Goal: Task Accomplishment & Management: Use online tool/utility

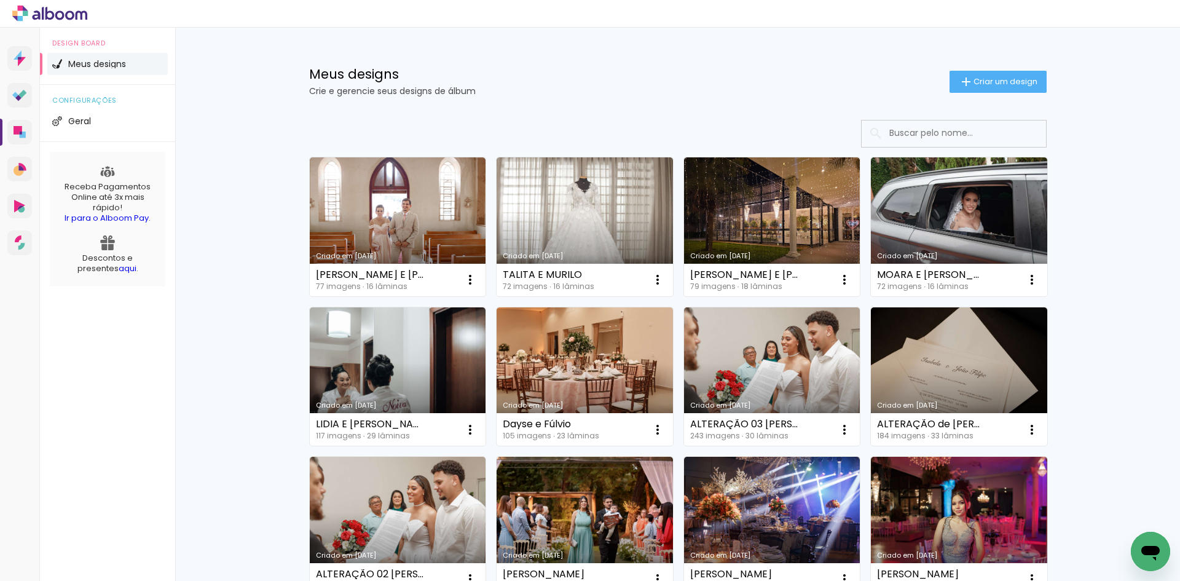
click at [899, 133] on input at bounding box center [970, 132] width 175 height 25
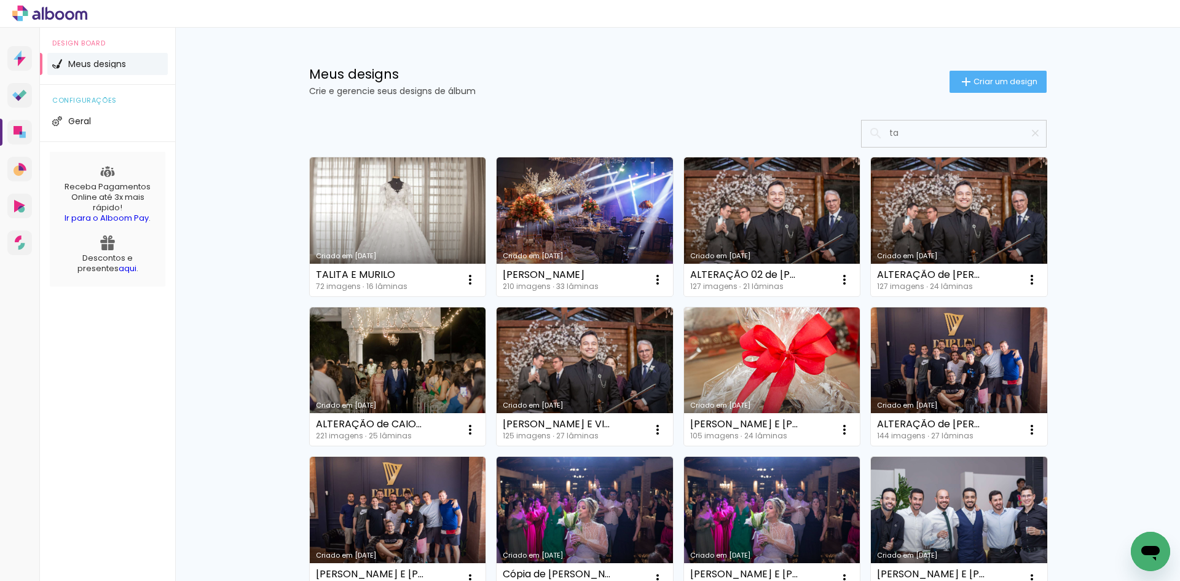
type input "tab"
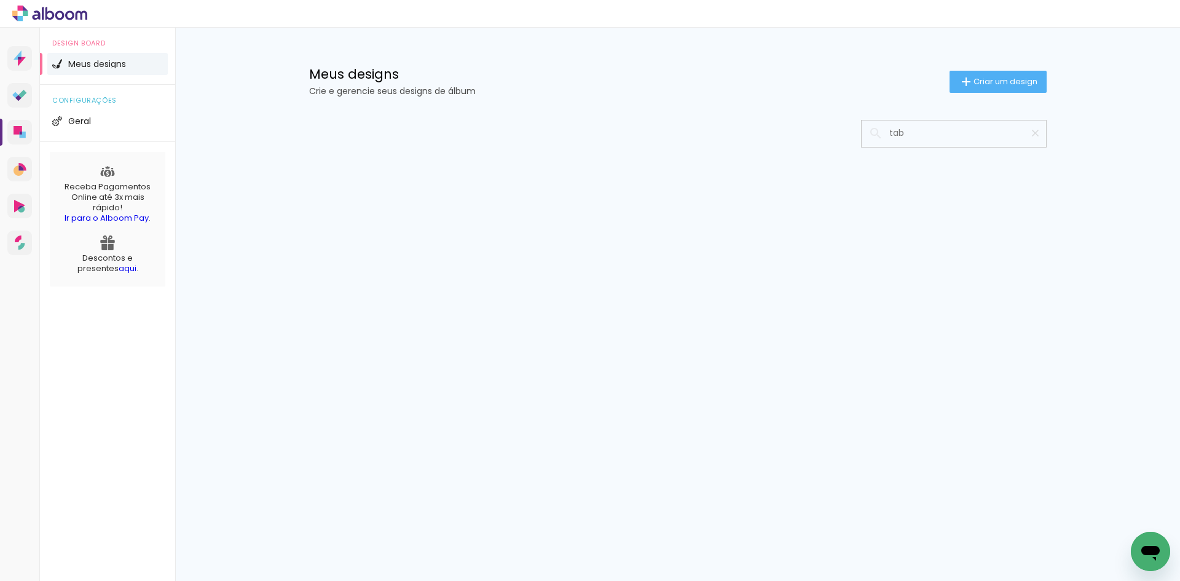
drag, startPoint x: 911, startPoint y: 132, endPoint x: 869, endPoint y: 131, distance: 41.8
click at [869, 131] on div "tab" at bounding box center [953, 132] width 184 height 25
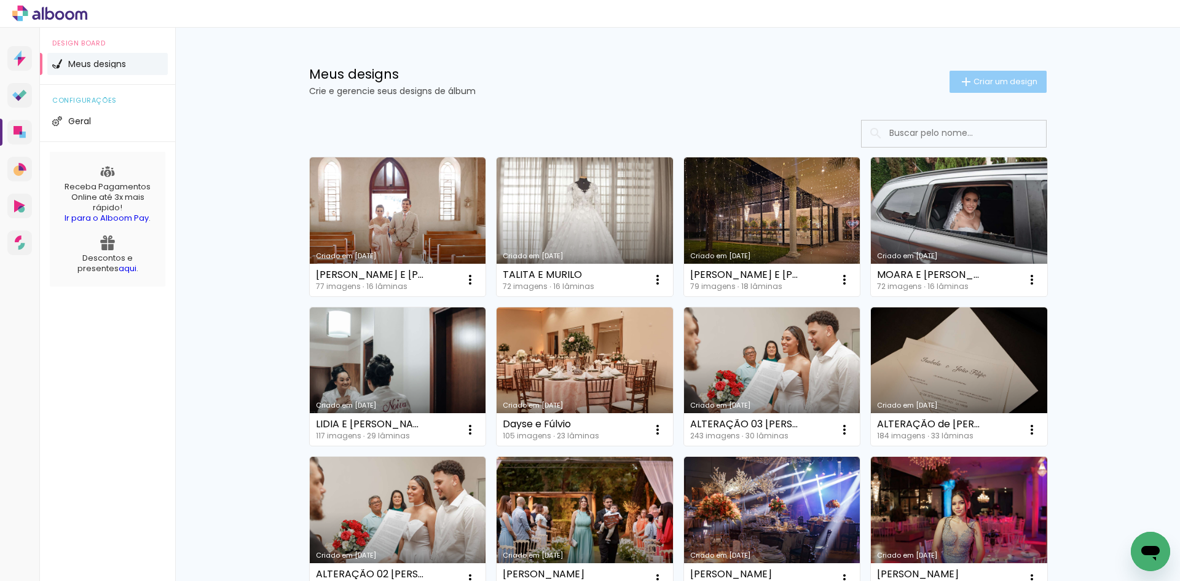
click at [973, 80] on span "Criar um design" at bounding box center [1005, 81] width 64 height 8
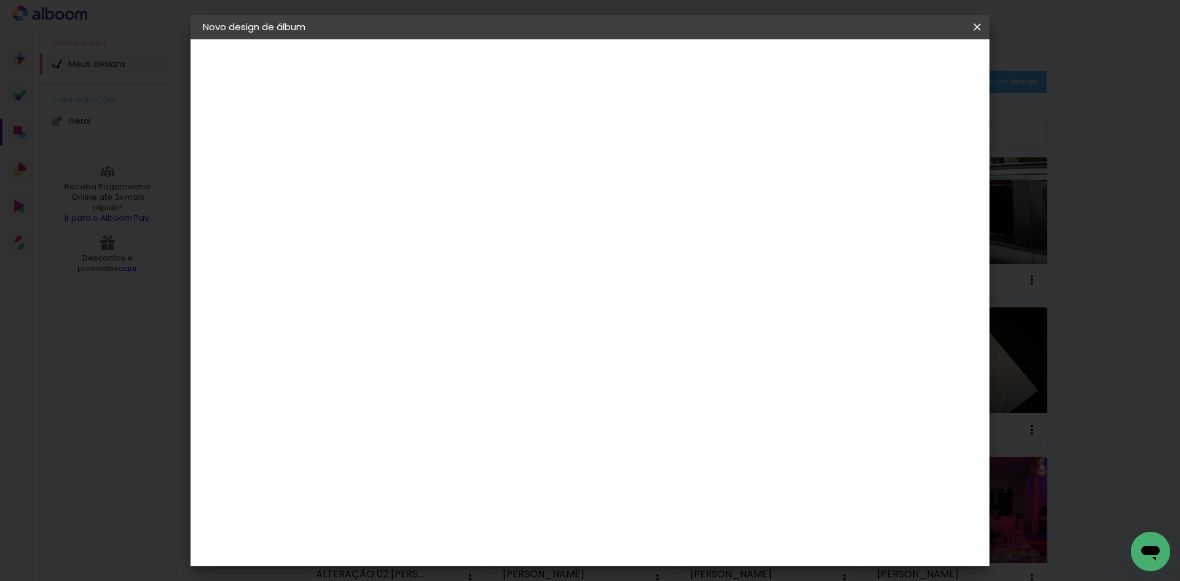
click at [404, 163] on input at bounding box center [404, 164] width 0 height 19
type input "TABATA E [PERSON_NAME]"
type paper-input "TABATA E [PERSON_NAME]"
click at [0, 0] on slot "Avançar" at bounding box center [0, 0] width 0 height 0
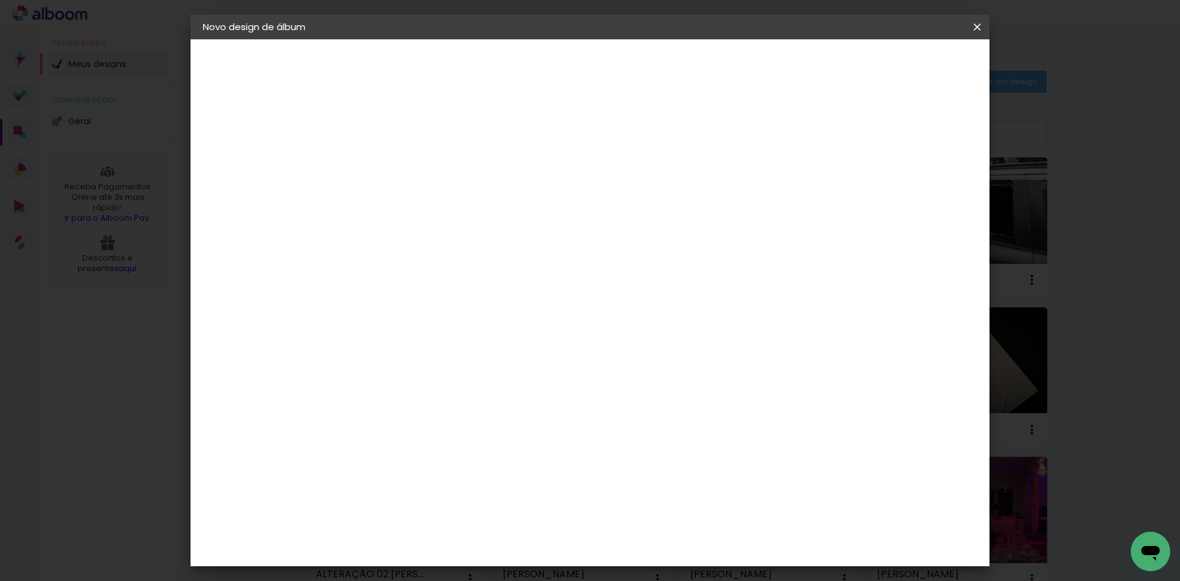
click at [418, 440] on div "Foto 15" at bounding box center [407, 450] width 22 height 20
click at [633, 71] on paper-button "Avançar" at bounding box center [603, 65] width 60 height 21
click at [0, 0] on slot "Avançar" at bounding box center [0, 0] width 0 height 0
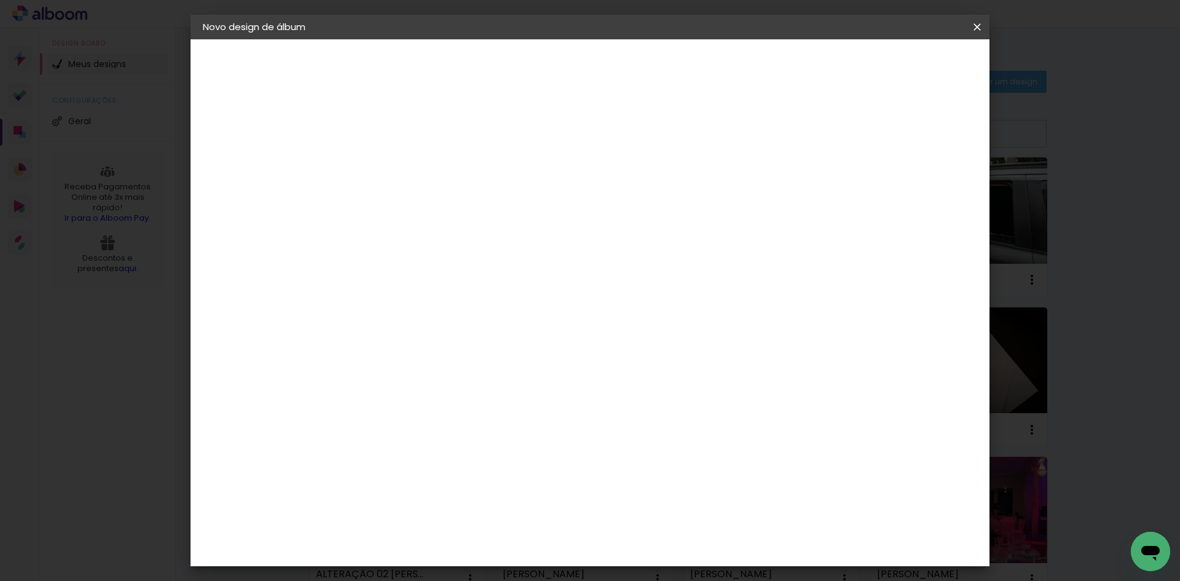
click at [900, 61] on span "Iniciar design" at bounding box center [872, 65] width 56 height 9
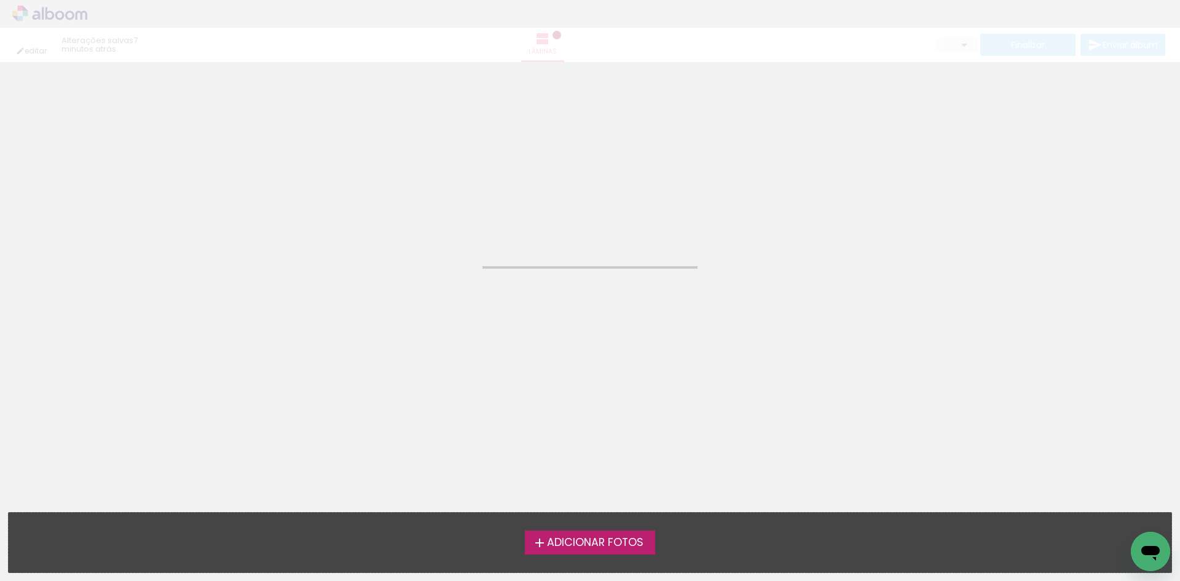
click at [595, 537] on span "Adicionar Fotos" at bounding box center [595, 542] width 96 height 11
click at [0, 0] on input "file" at bounding box center [0, 0] width 0 height 0
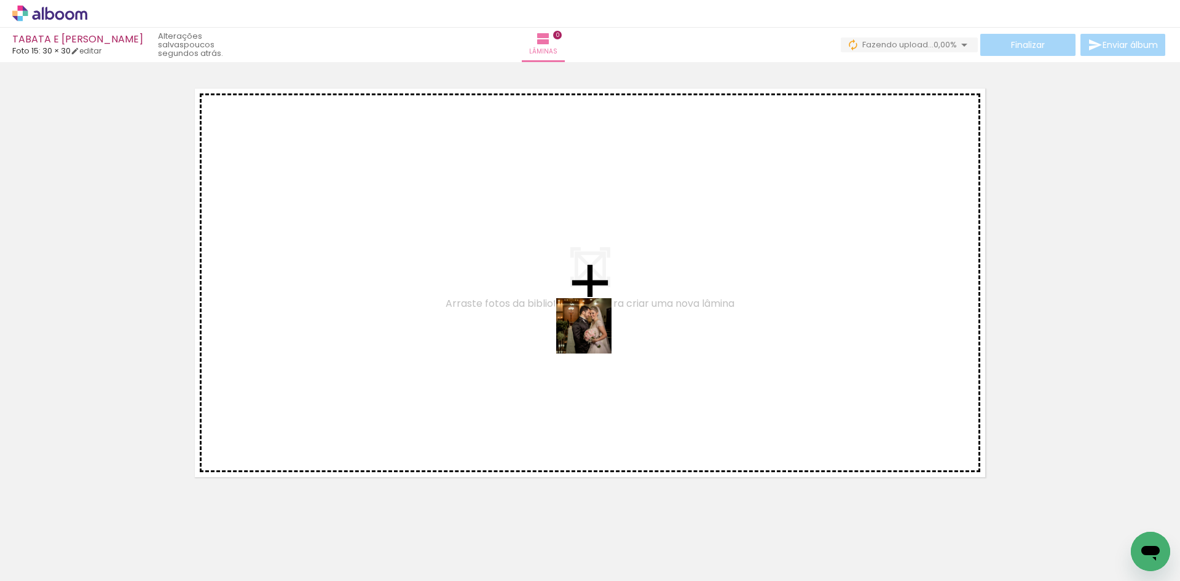
drag, startPoint x: 130, startPoint y: 544, endPoint x: 593, endPoint y: 335, distance: 507.8
click at [593, 335] on quentale-workspace at bounding box center [590, 290] width 1180 height 581
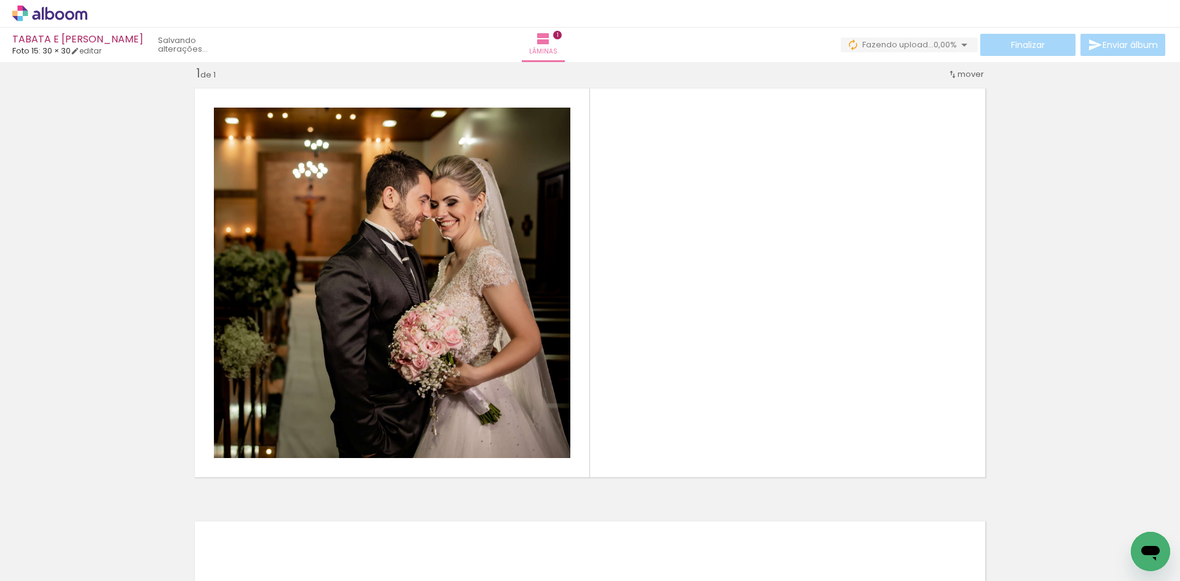
scroll to position [16, 0]
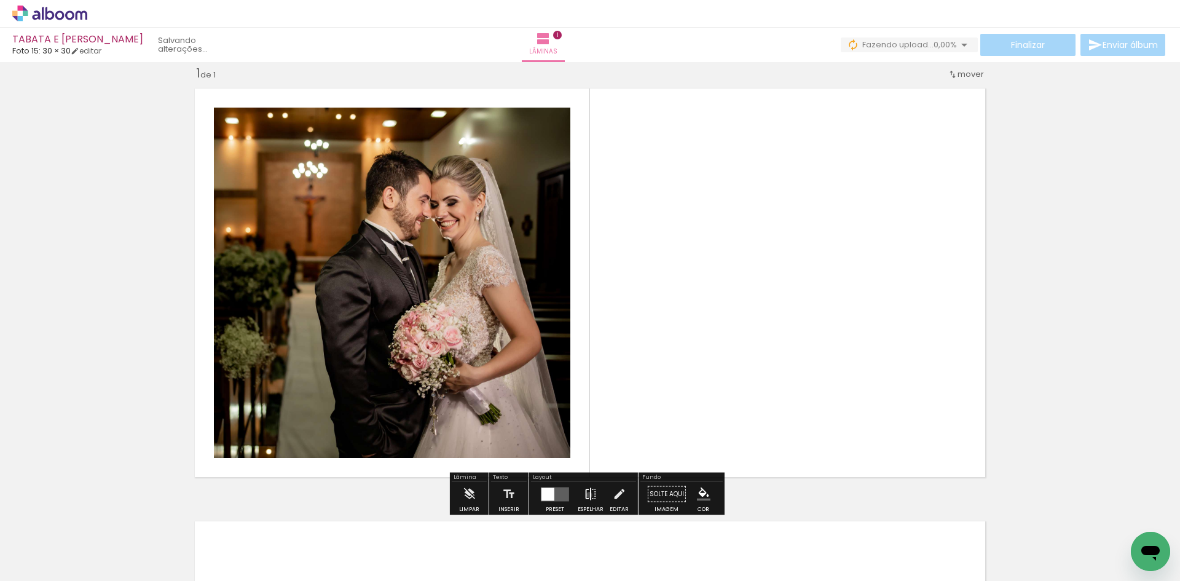
click at [586, 495] on iron-icon at bounding box center [591, 494] width 14 height 25
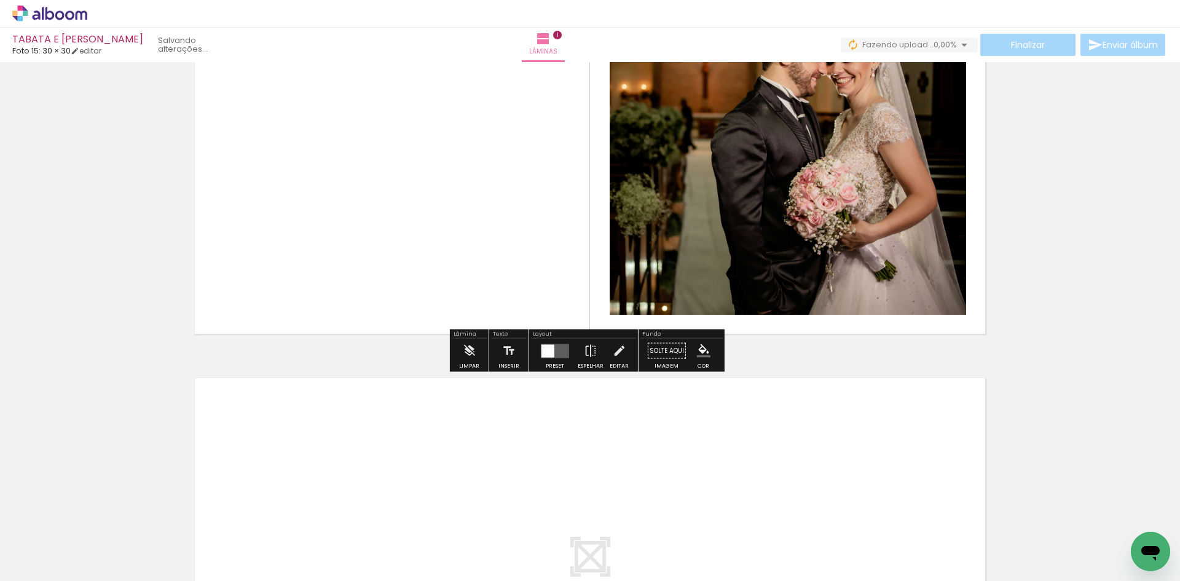
scroll to position [200, 0]
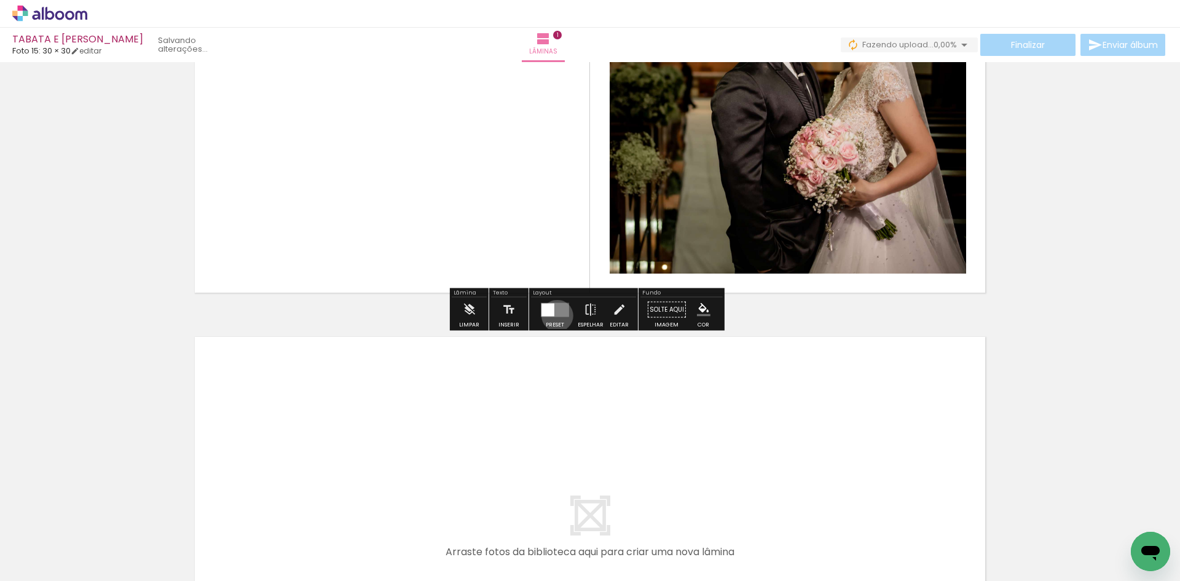
click at [554, 315] on quentale-layouter at bounding box center [555, 309] width 28 height 14
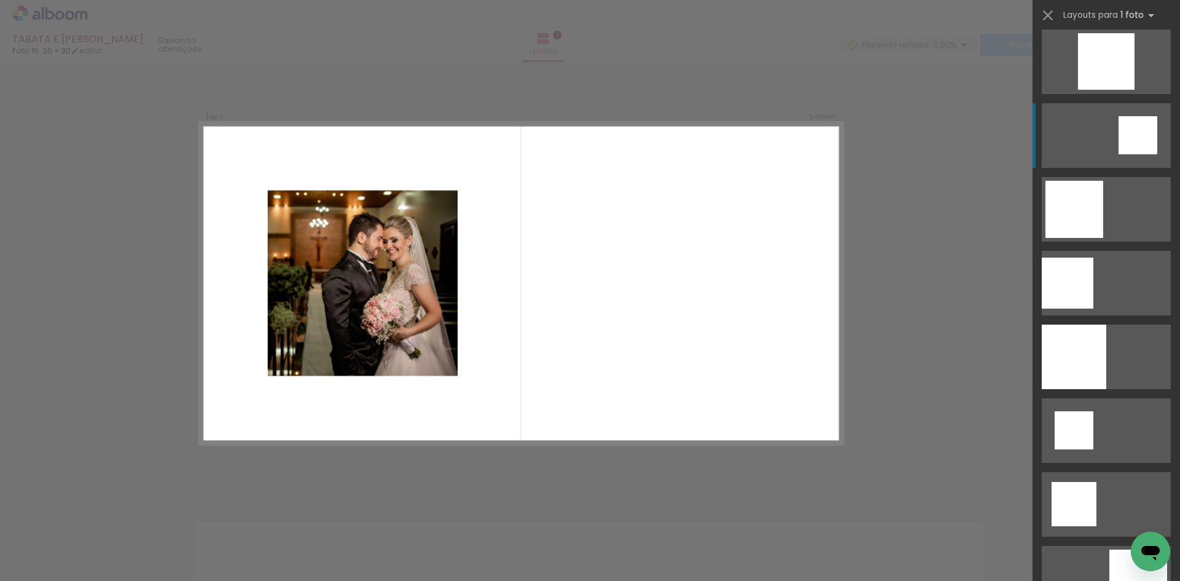
scroll to position [307, 0]
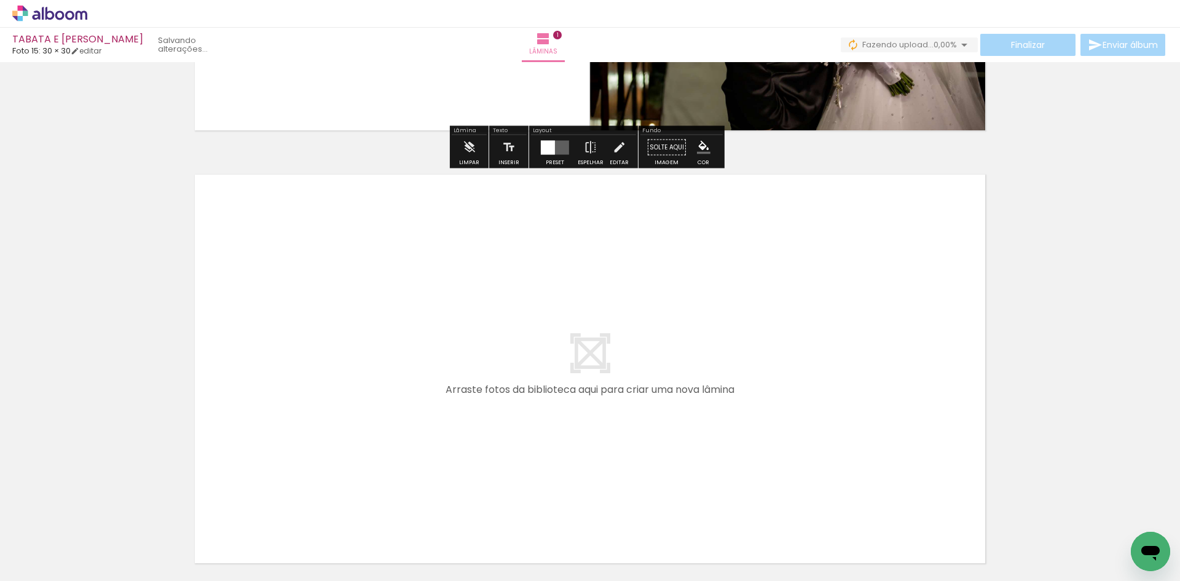
scroll to position [384, 0]
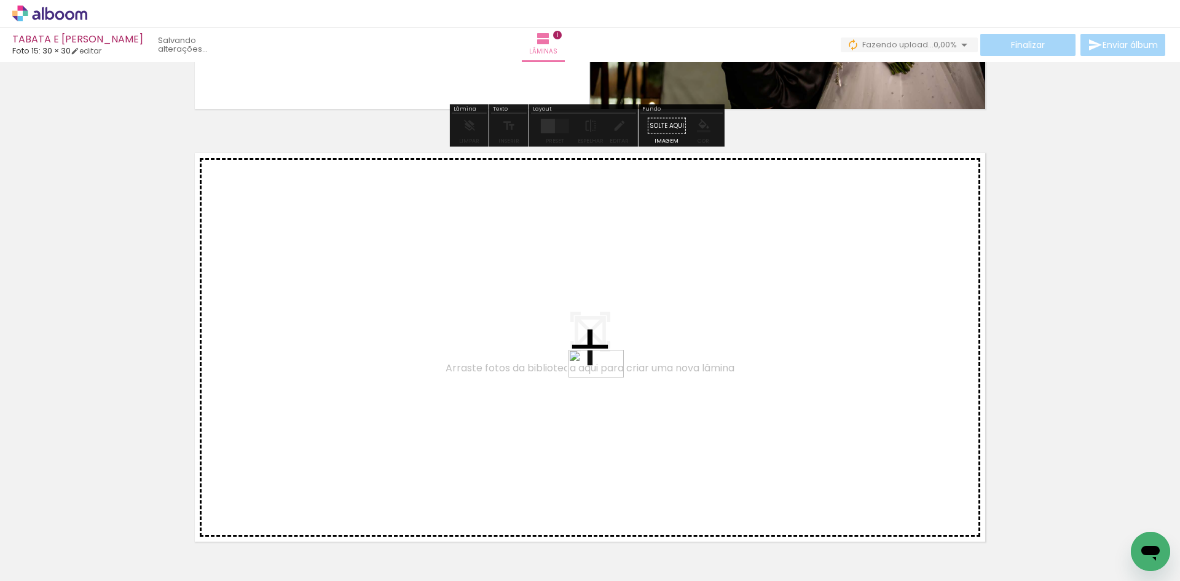
drag, startPoint x: 193, startPoint y: 546, endPoint x: 605, endPoint y: 386, distance: 441.9
click at [605, 386] on quentale-workspace at bounding box center [590, 290] width 1180 height 581
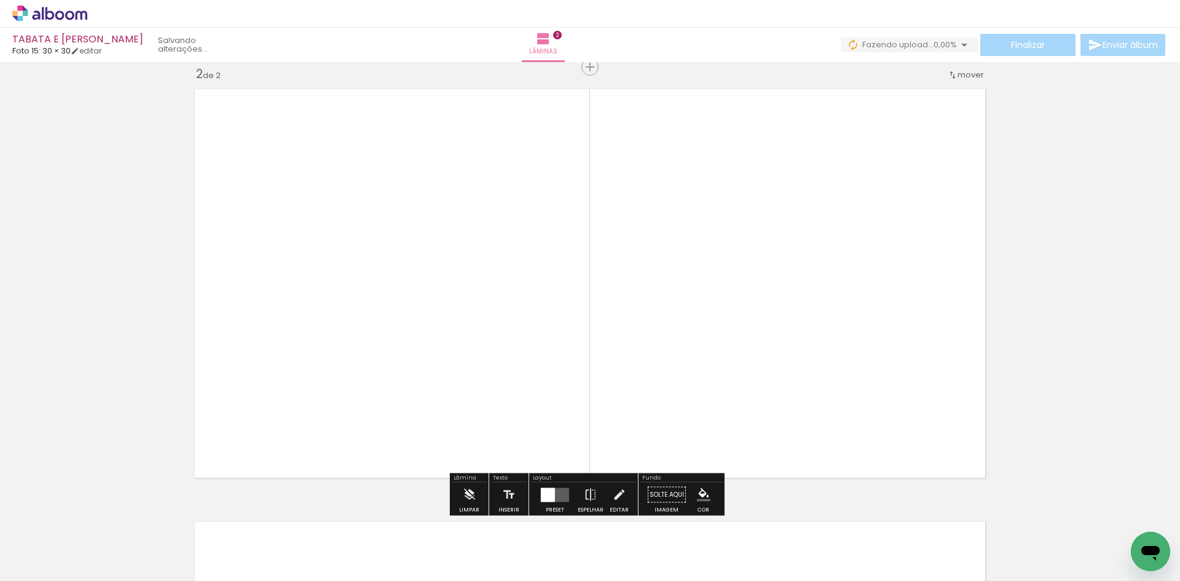
scroll to position [448, 0]
click at [546, 490] on div at bounding box center [548, 494] width 14 height 14
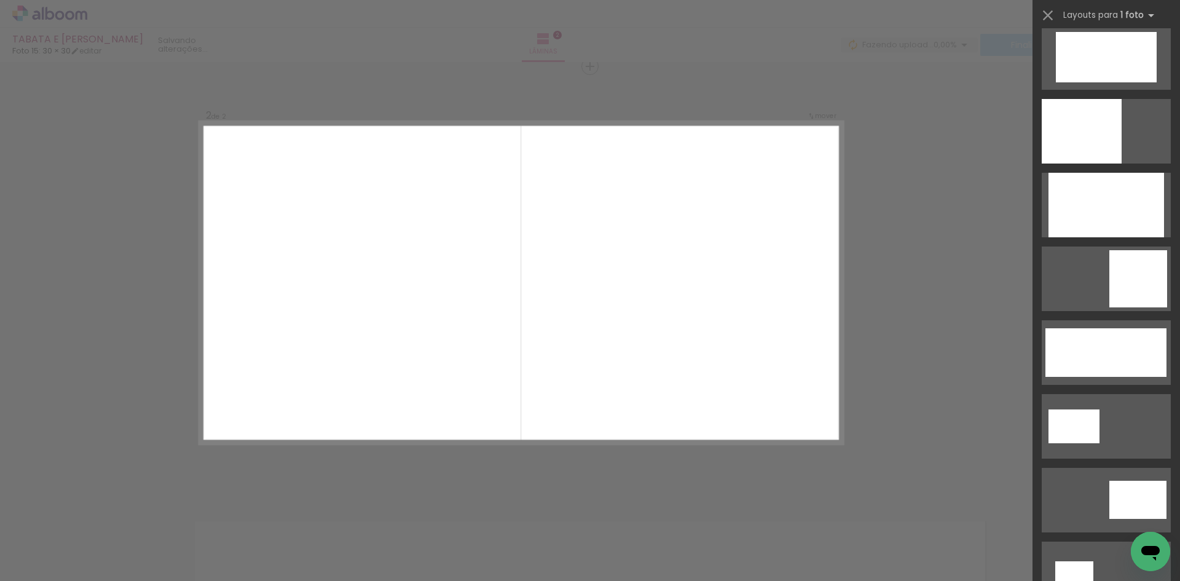
scroll to position [0, 0]
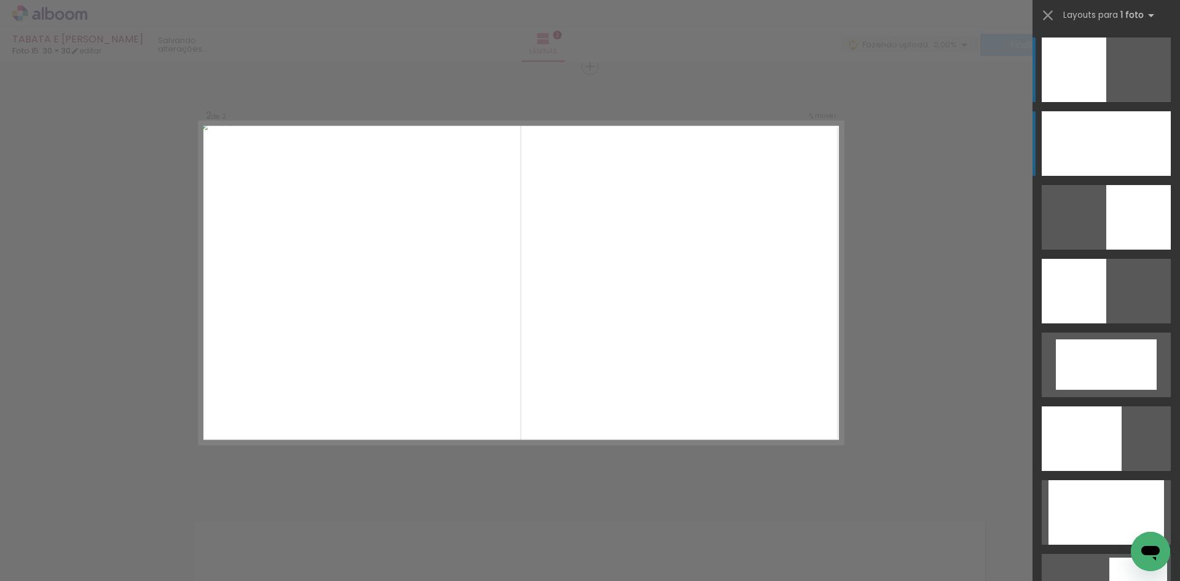
click at [1090, 153] on div at bounding box center [1105, 143] width 129 height 65
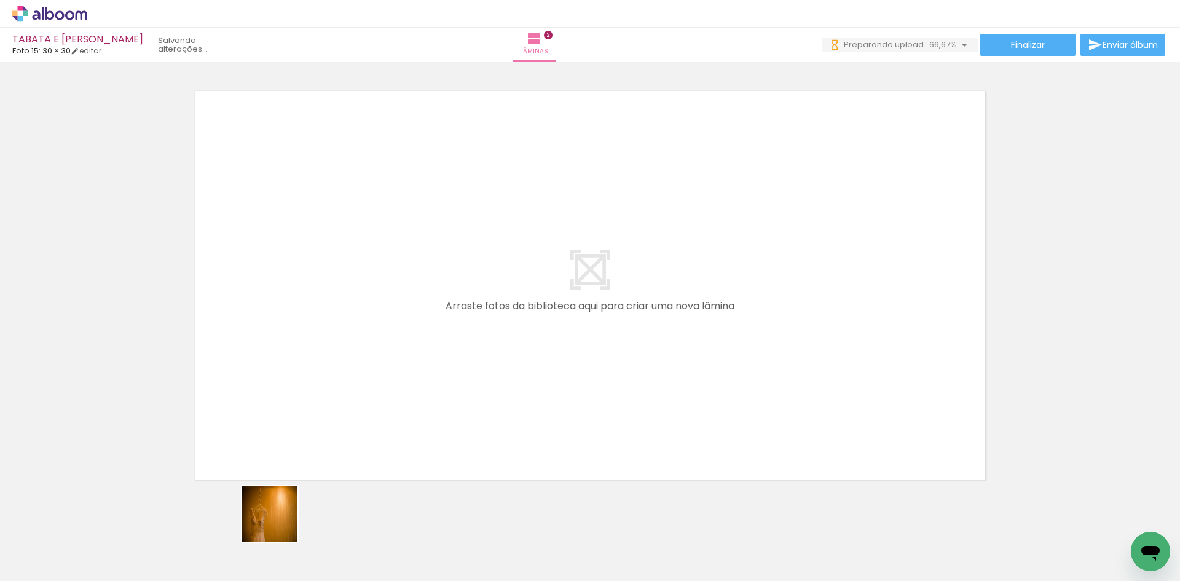
drag, startPoint x: 265, startPoint y: 537, endPoint x: 342, endPoint y: 496, distance: 86.3
click at [409, 389] on quentale-workspace at bounding box center [590, 290] width 1180 height 581
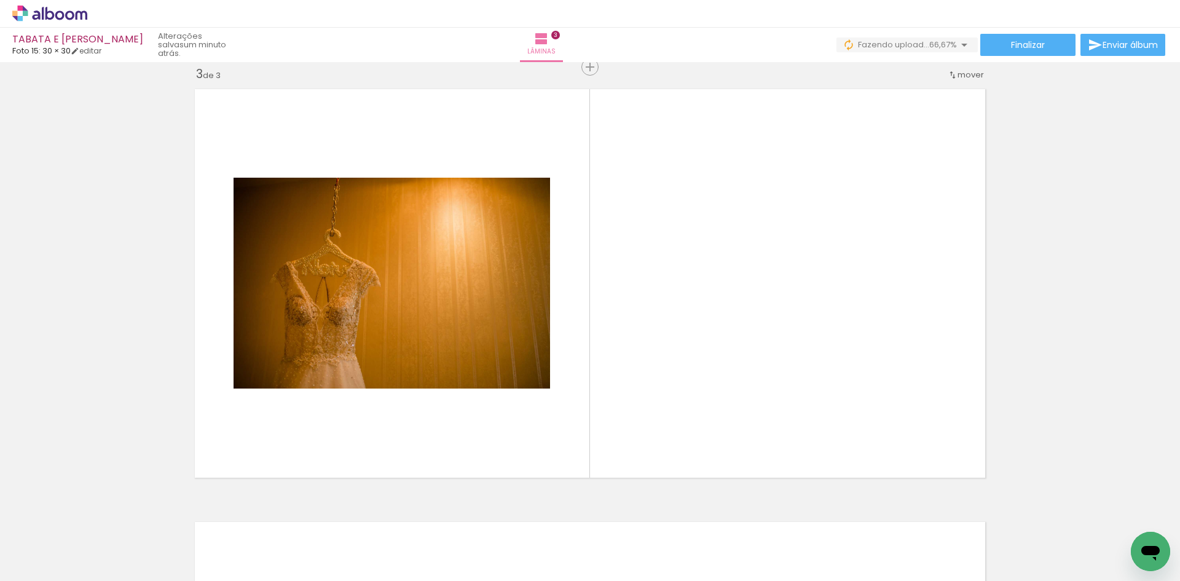
scroll to position [881, 0]
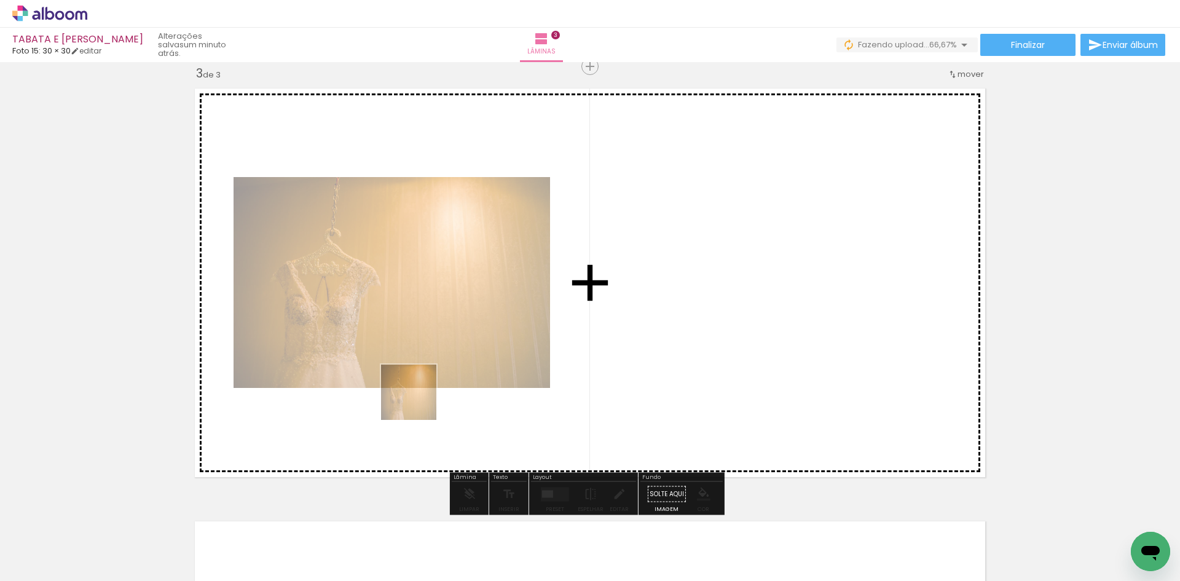
drag, startPoint x: 272, startPoint y: 531, endPoint x: 418, endPoint y: 401, distance: 195.4
click at [418, 401] on quentale-workspace at bounding box center [590, 290] width 1180 height 581
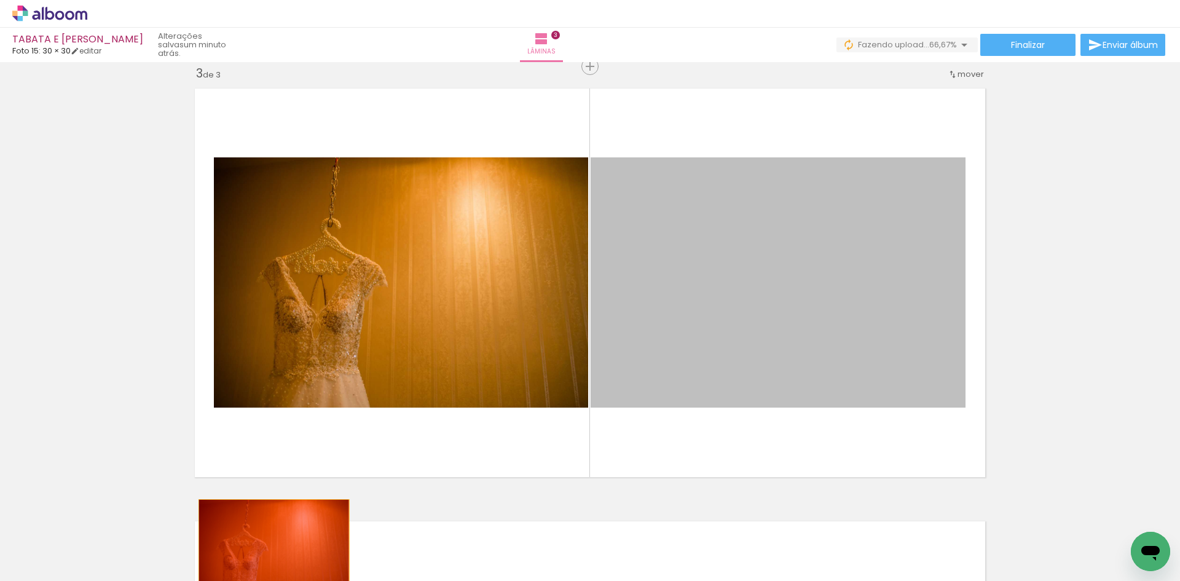
drag, startPoint x: 649, startPoint y: 364, endPoint x: 269, endPoint y: 549, distance: 422.9
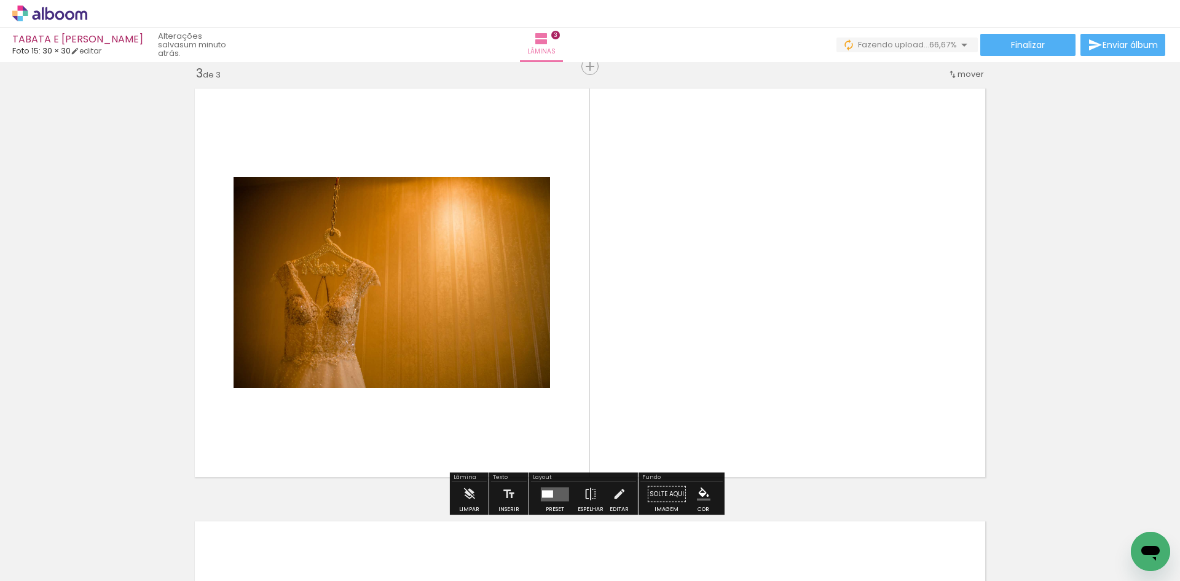
drag, startPoint x: 324, startPoint y: 543, endPoint x: 398, endPoint y: 456, distance: 113.7
click at [407, 425] on quentale-workspace at bounding box center [590, 290] width 1180 height 581
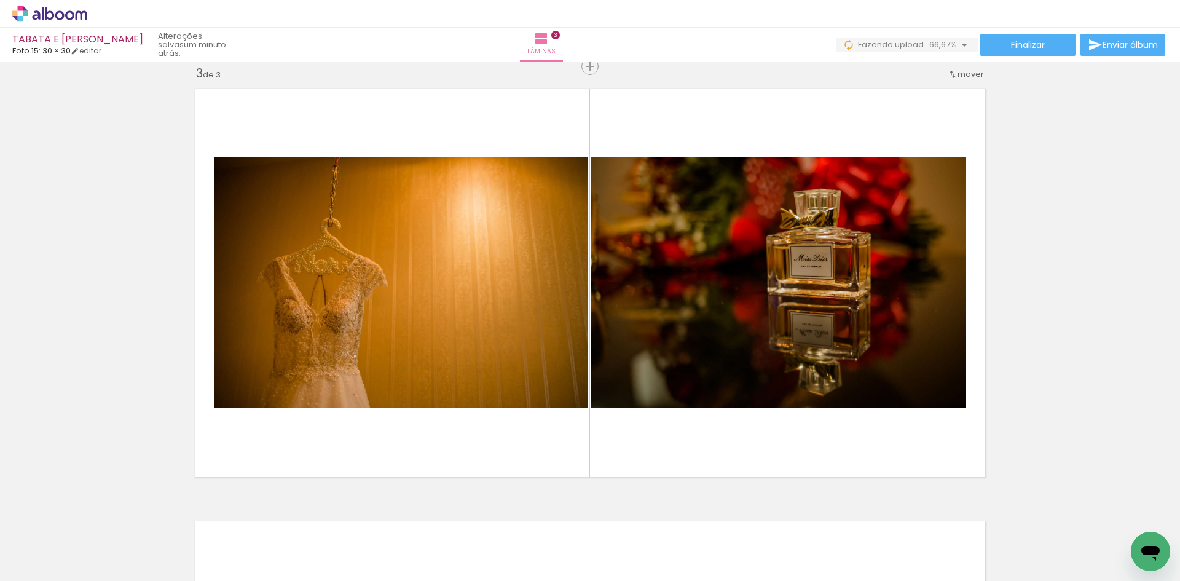
click at [68, 541] on iron-icon at bounding box center [63, 544] width 10 height 10
click at [0, 0] on slot "Não utilizadas" at bounding box center [0, 0] width 0 height 0
type input "Não utilizadas"
drag, startPoint x: 196, startPoint y: 548, endPoint x: 251, endPoint y: 489, distance: 80.8
click at [353, 406] on quentale-workspace at bounding box center [590, 290] width 1180 height 581
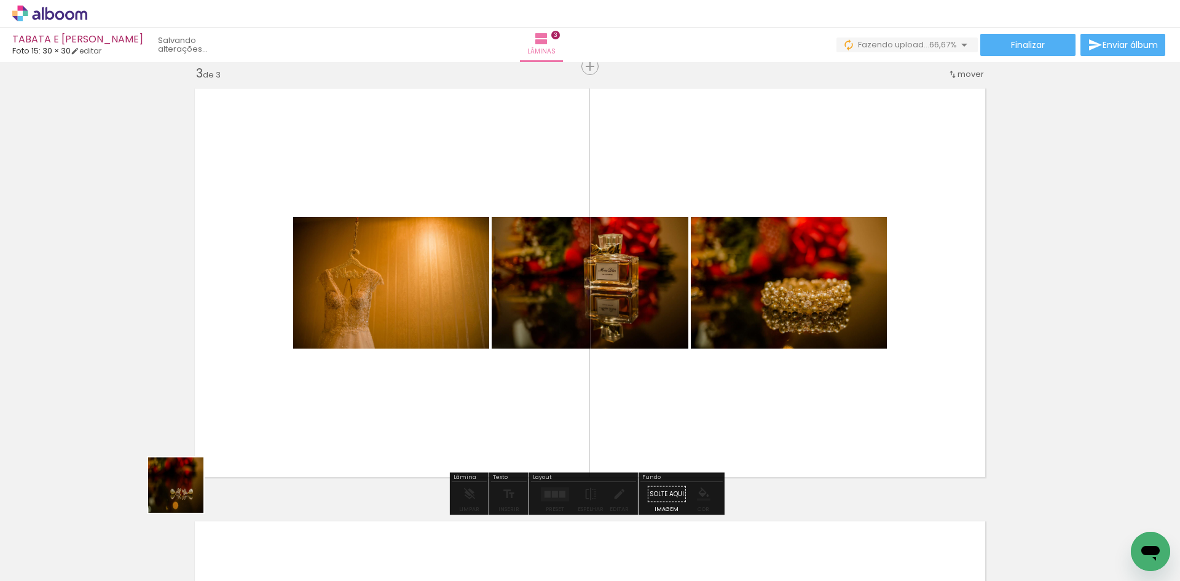
drag, startPoint x: 132, startPoint y: 542, endPoint x: 279, endPoint y: 450, distance: 173.0
click at [330, 382] on quentale-workspace at bounding box center [590, 290] width 1180 height 581
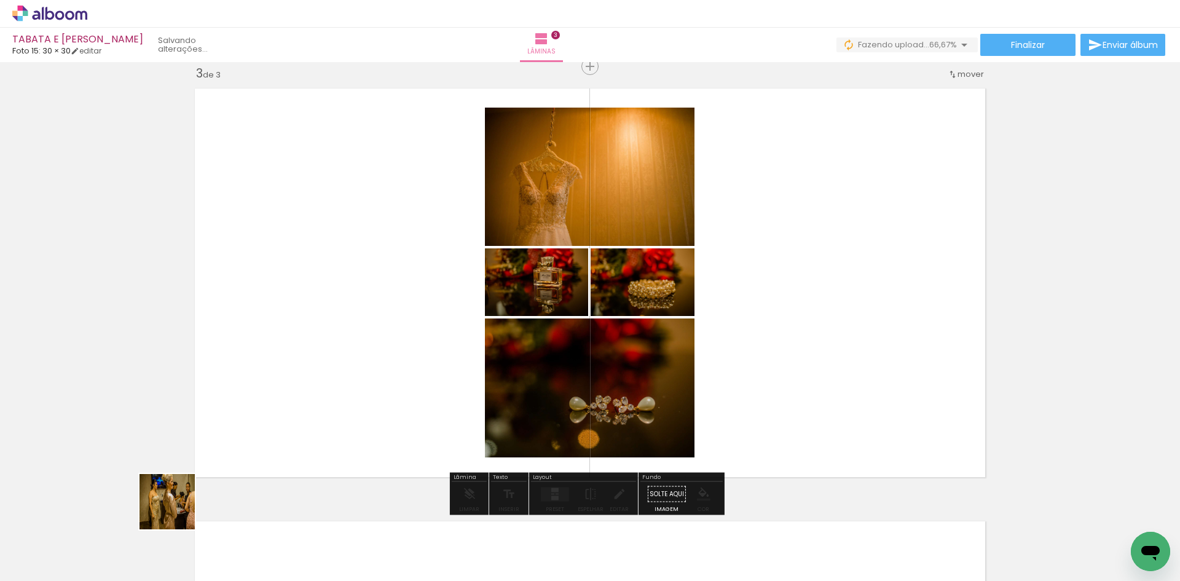
drag, startPoint x: 133, startPoint y: 540, endPoint x: 246, endPoint y: 538, distance: 113.7
click at [364, 391] on quentale-workspace at bounding box center [590, 290] width 1180 height 581
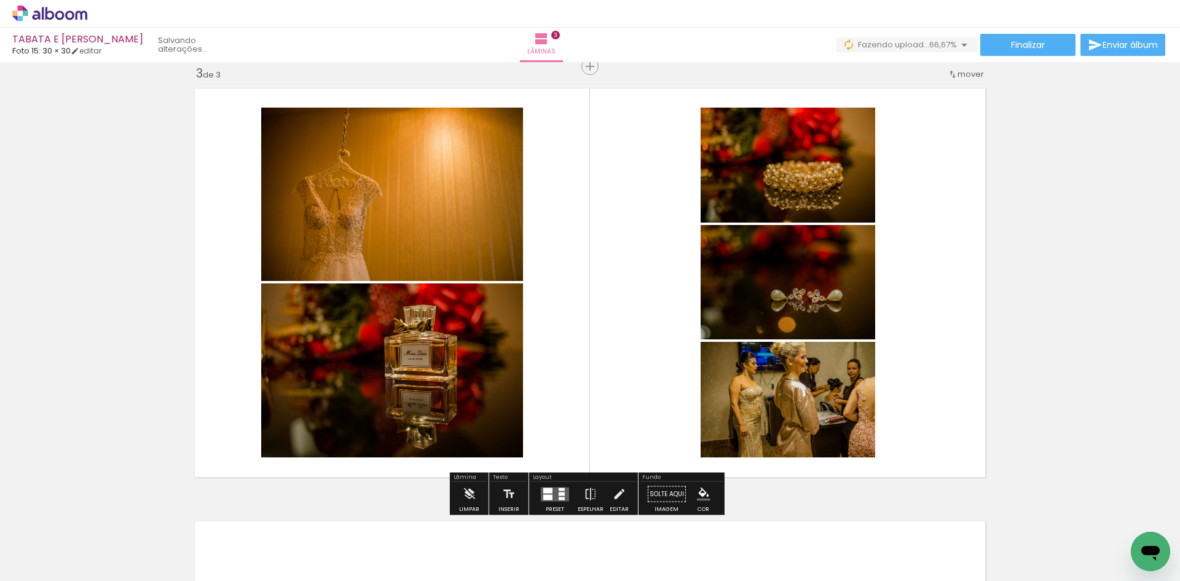
drag, startPoint x: 122, startPoint y: 538, endPoint x: 233, endPoint y: 527, distance: 111.8
click at [317, 437] on quentale-workspace at bounding box center [590, 290] width 1180 height 581
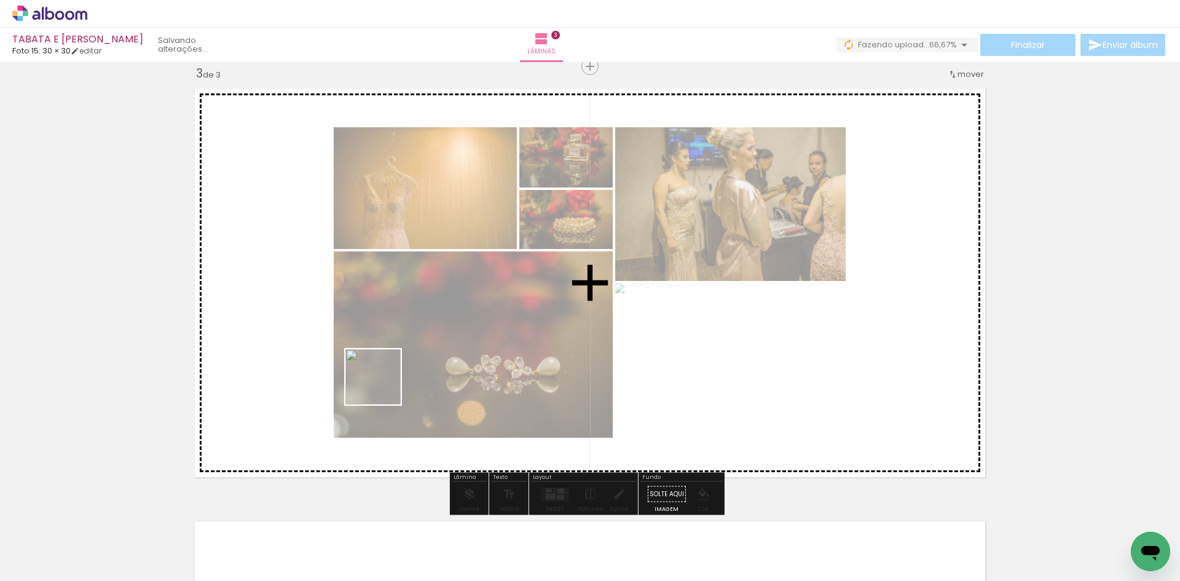
drag, startPoint x: 141, startPoint y: 539, endPoint x: 418, endPoint y: 370, distance: 324.7
click at [406, 375] on quentale-workspace at bounding box center [590, 290] width 1180 height 581
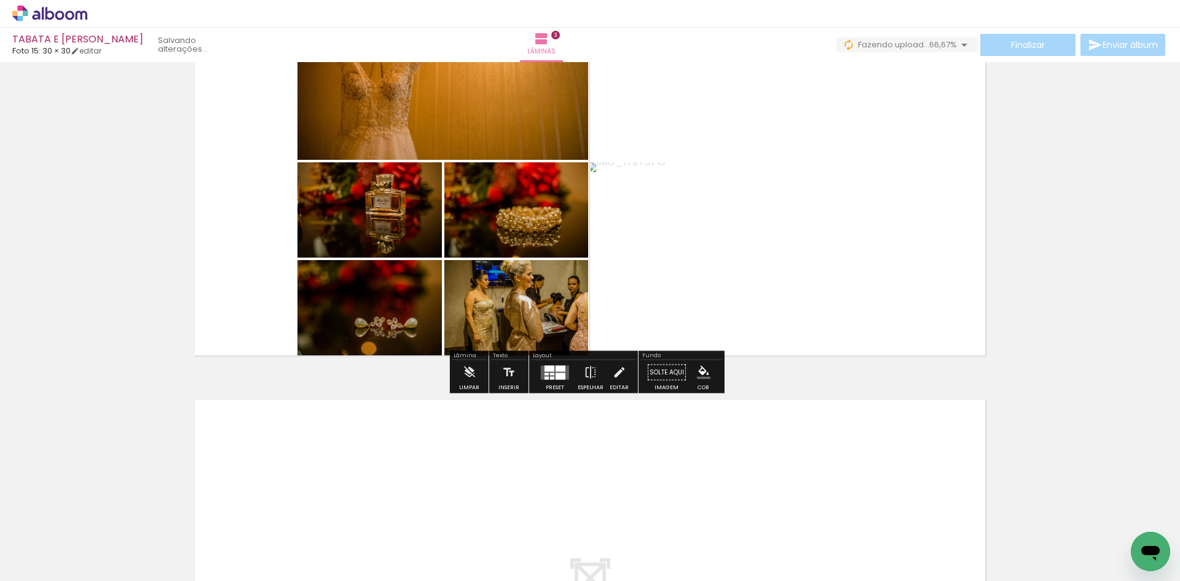
scroll to position [1004, 0]
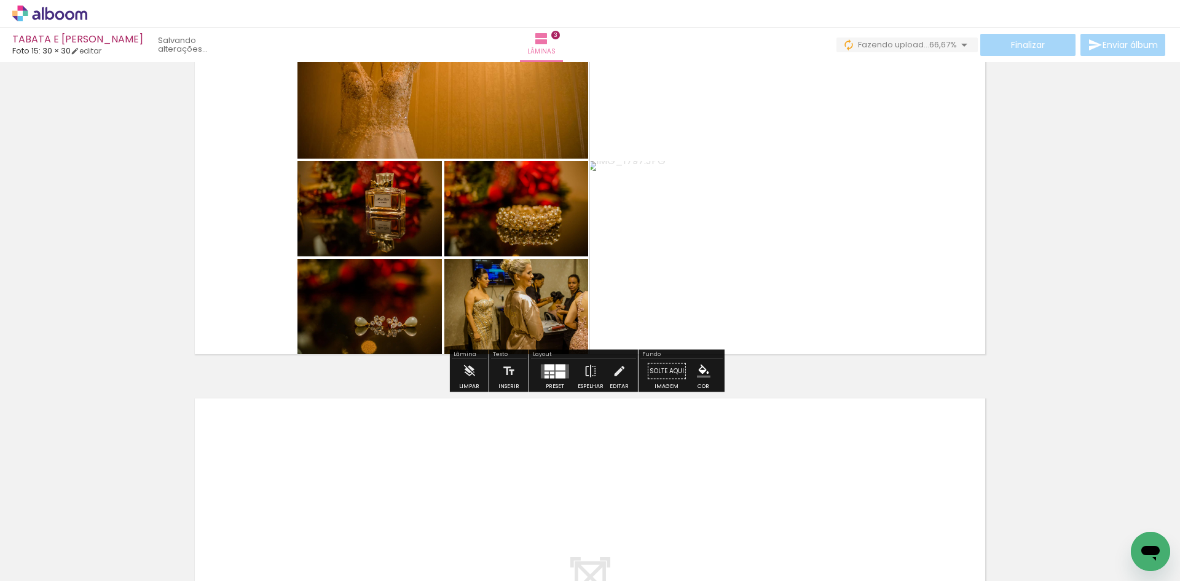
click at [555, 373] on div at bounding box center [560, 374] width 10 height 7
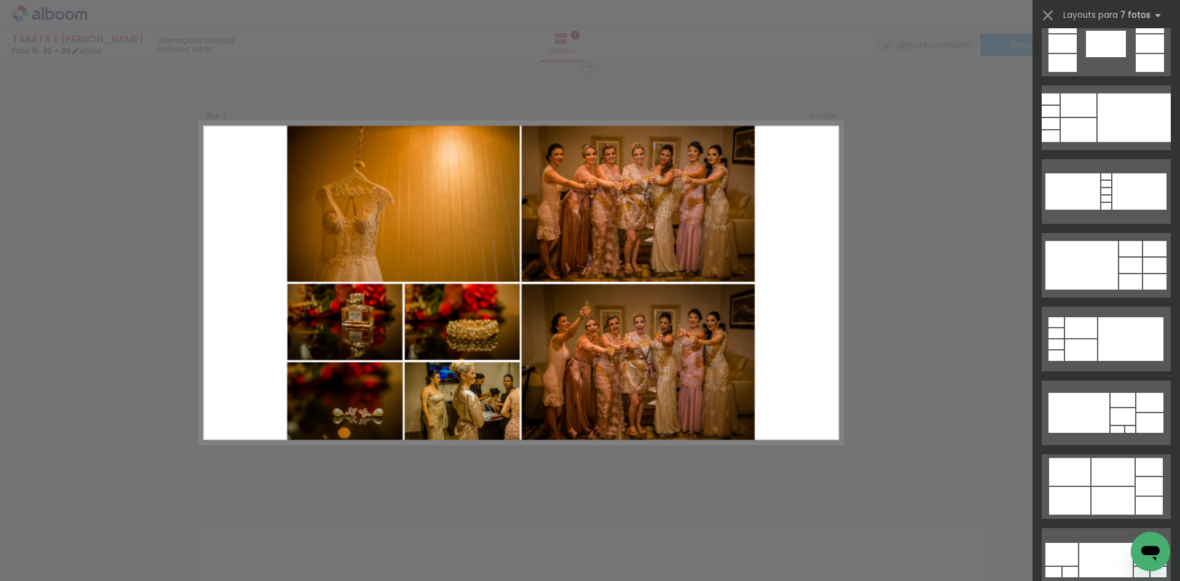
scroll to position [0, 0]
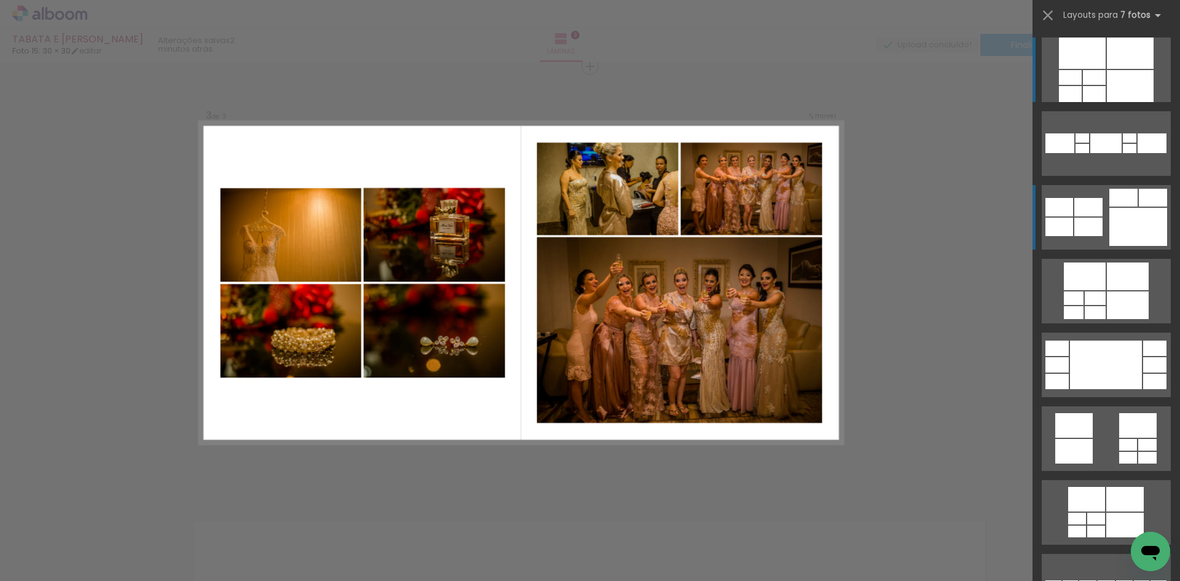
click at [1121, 102] on div at bounding box center [1129, 86] width 47 height 32
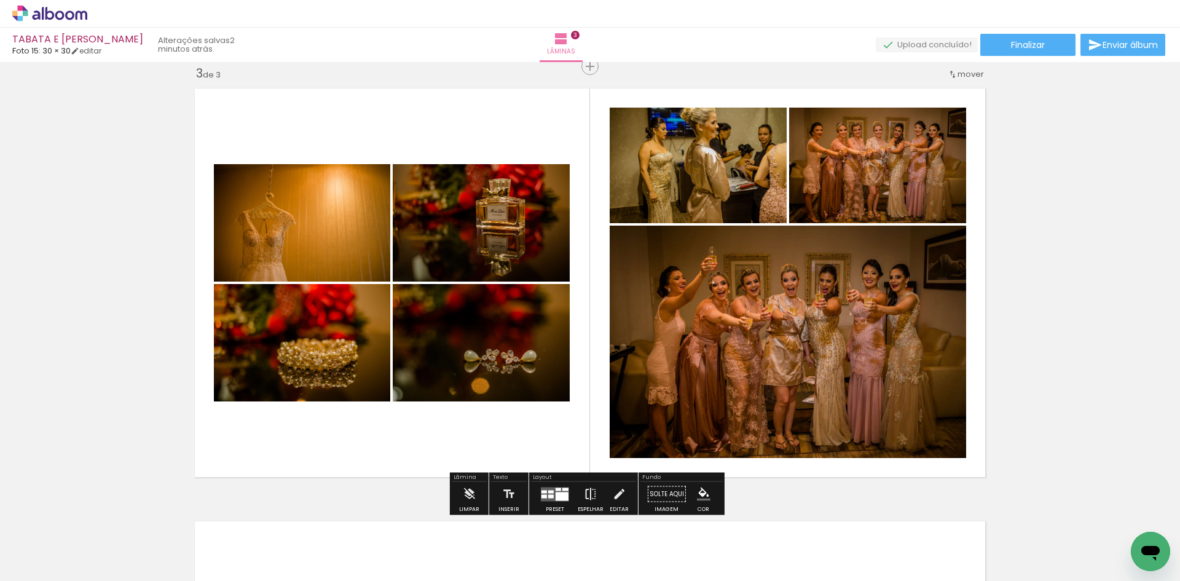
click at [592, 490] on iron-icon at bounding box center [591, 494] width 14 height 25
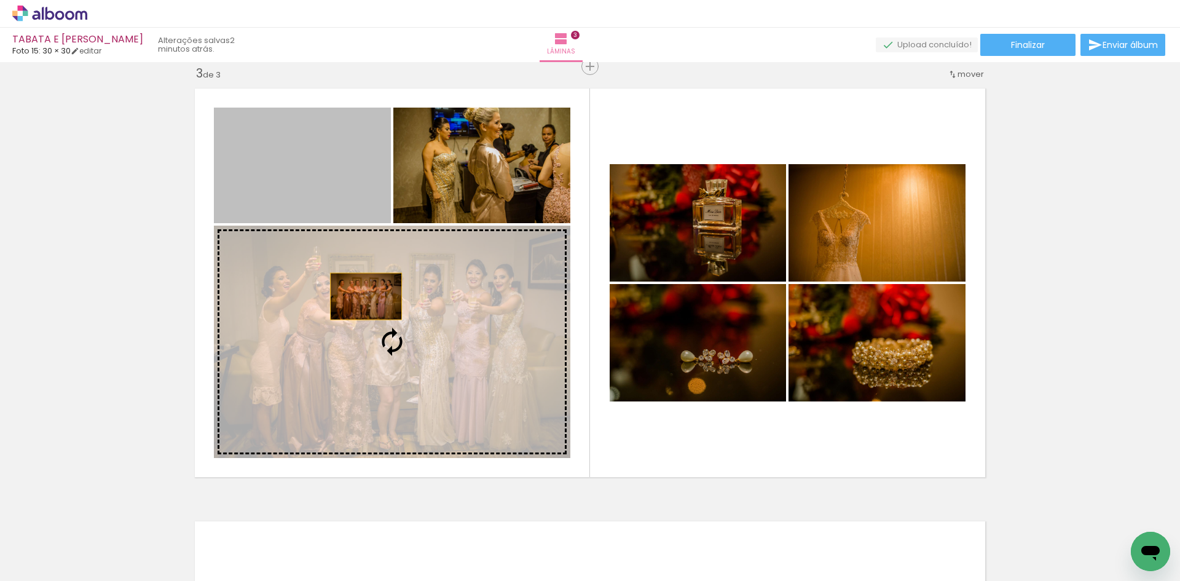
drag, startPoint x: 321, startPoint y: 191, endPoint x: 372, endPoint y: 338, distance: 155.4
click at [0, 0] on slot at bounding box center [0, 0] width 0 height 0
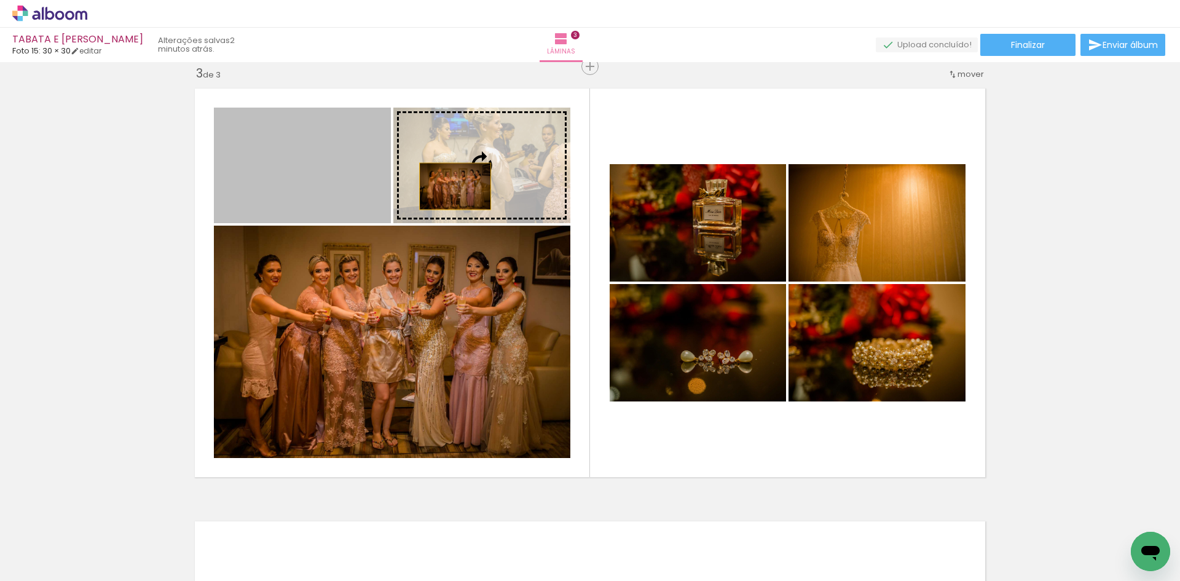
drag, startPoint x: 345, startPoint y: 189, endPoint x: 450, endPoint y: 186, distance: 105.7
click at [0, 0] on slot at bounding box center [0, 0] width 0 height 0
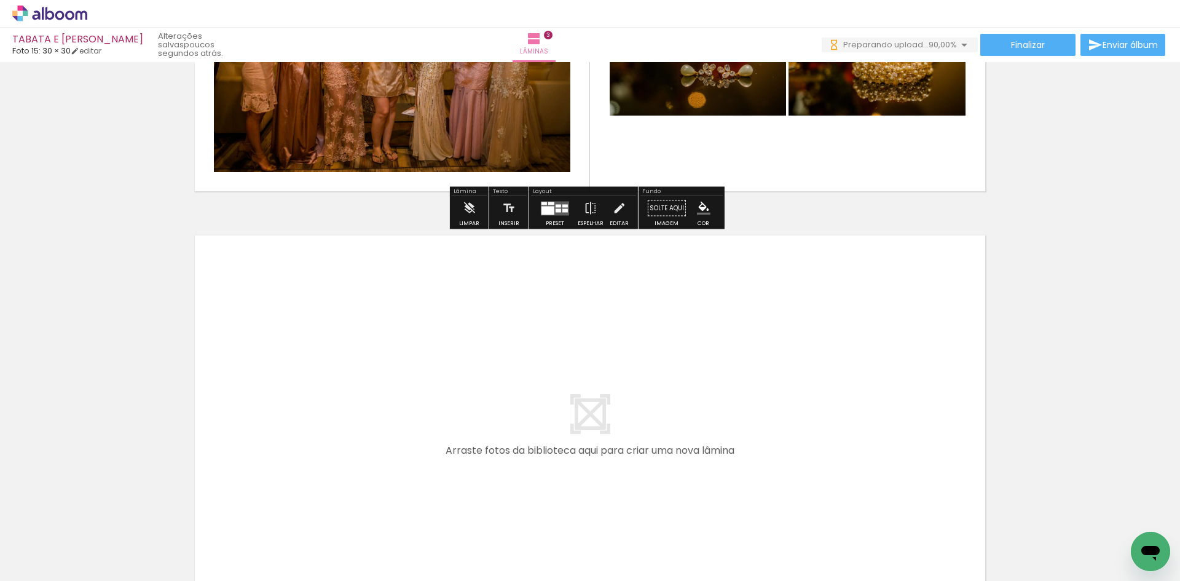
scroll to position [1188, 0]
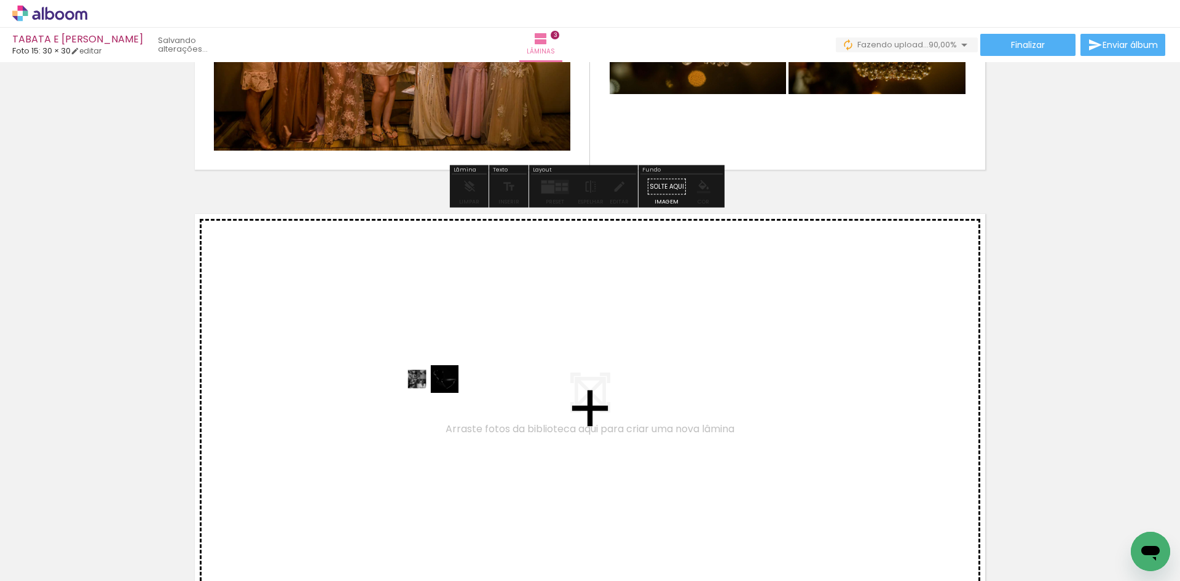
drag, startPoint x: 127, startPoint y: 542, endPoint x: 440, endPoint y: 402, distance: 342.6
click at [440, 402] on quentale-workspace at bounding box center [590, 290] width 1180 height 581
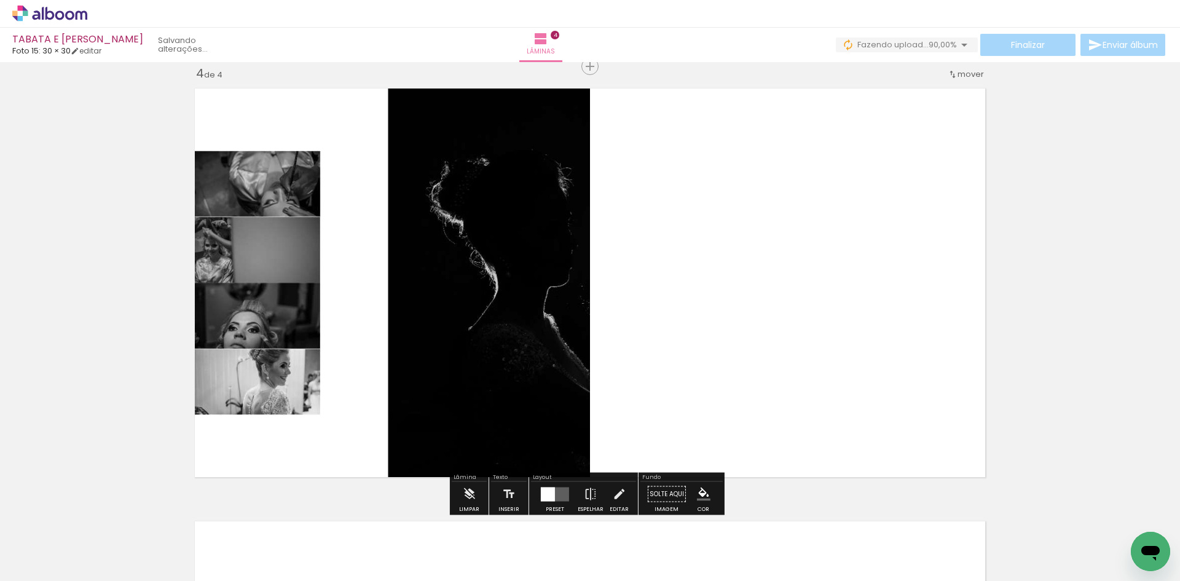
scroll to position [1375, 0]
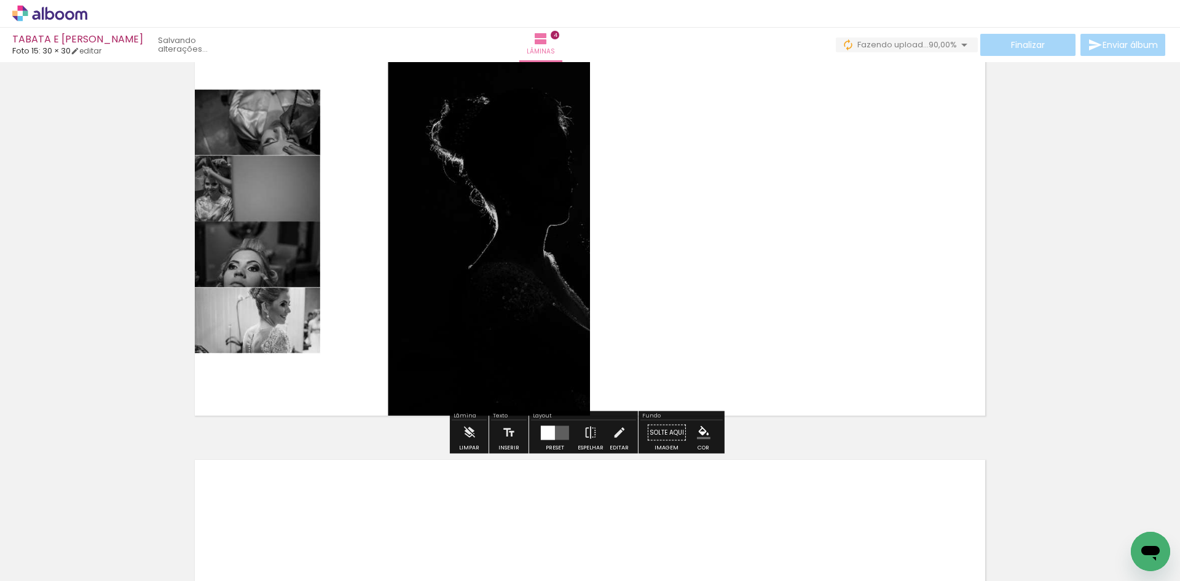
click at [551, 438] on div at bounding box center [548, 432] width 14 height 14
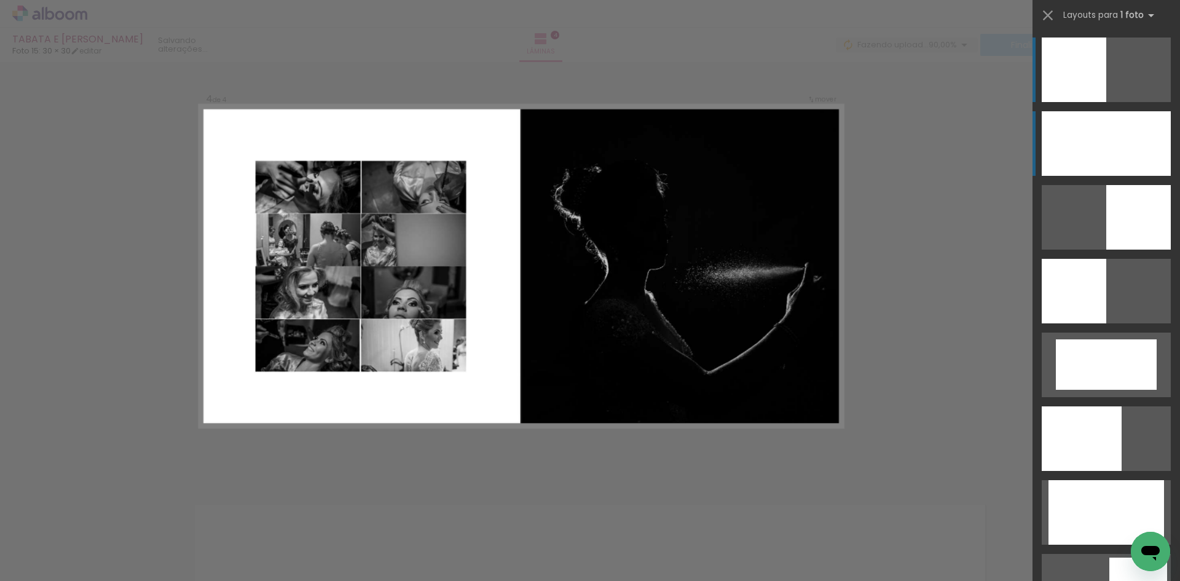
scroll to position [1314, 0]
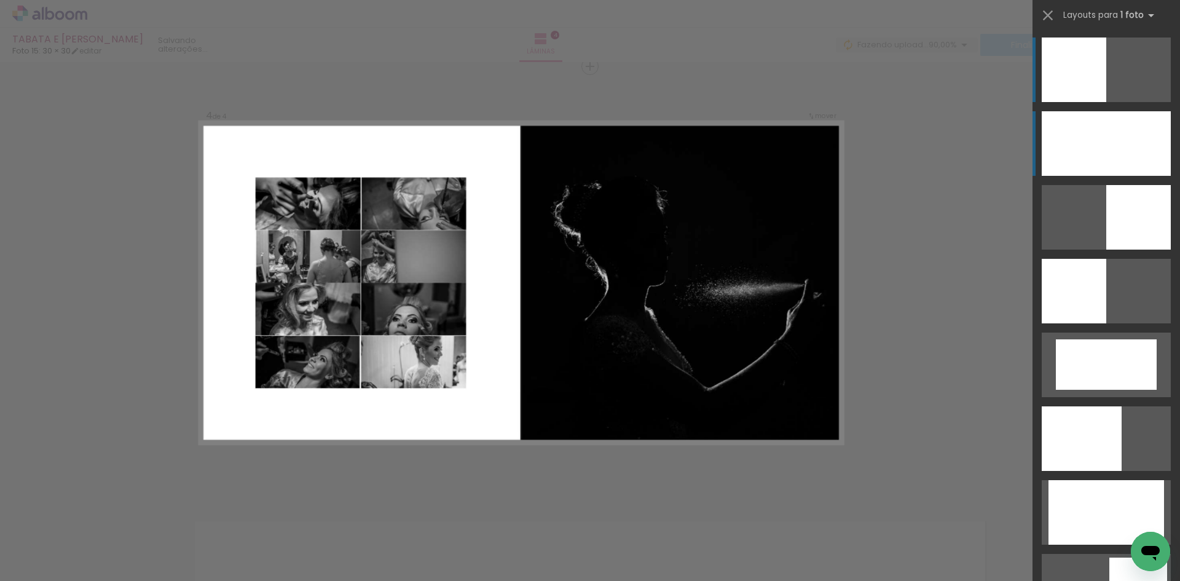
click at [1070, 151] on div at bounding box center [1105, 143] width 129 height 65
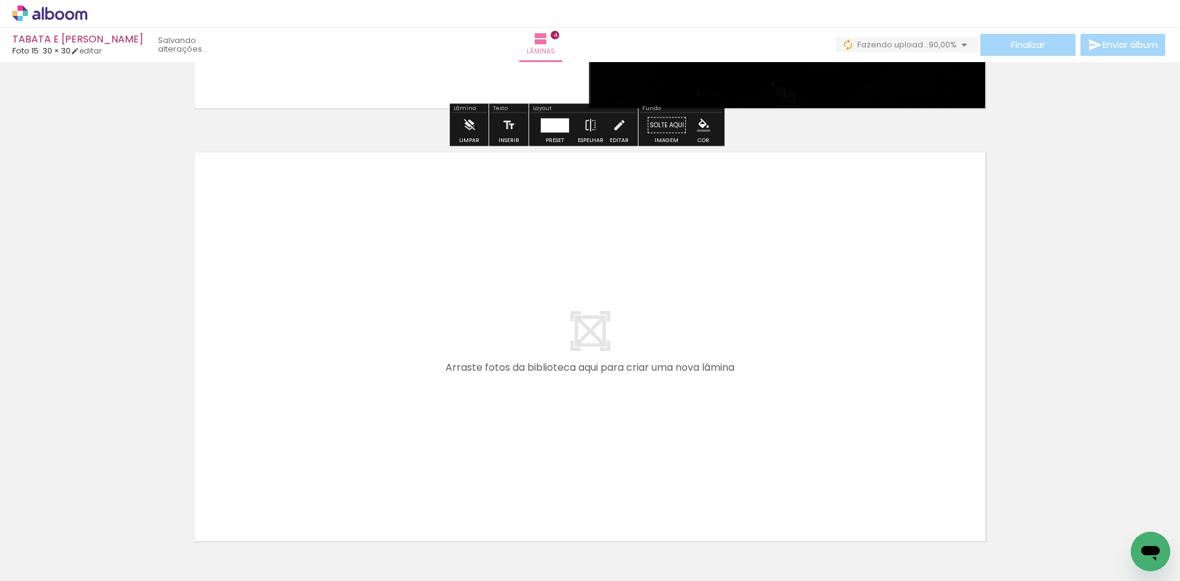
scroll to position [1744, 0]
